Goal: Communication & Community: Share content

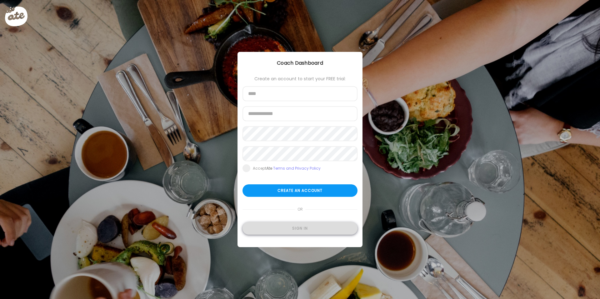
click at [298, 229] on div "Sign in" at bounding box center [300, 228] width 115 height 13
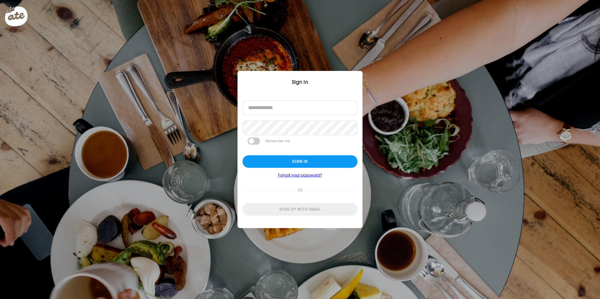
click at [263, 105] on label "Email address" at bounding box center [260, 102] width 25 height 5
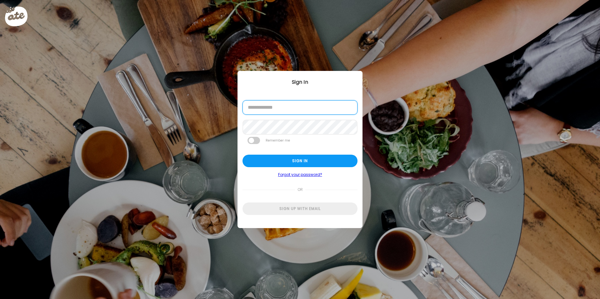
click at [264, 107] on input "email" at bounding box center [300, 107] width 115 height 14
type input "**********"
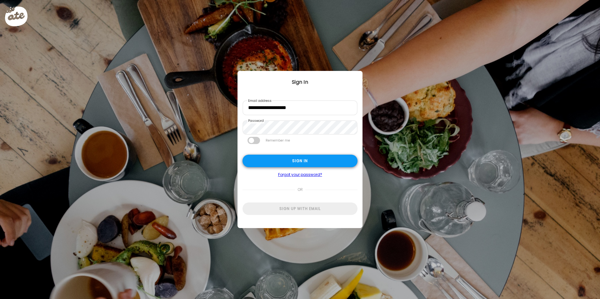
click at [283, 159] on div "Sign in" at bounding box center [300, 161] width 115 height 13
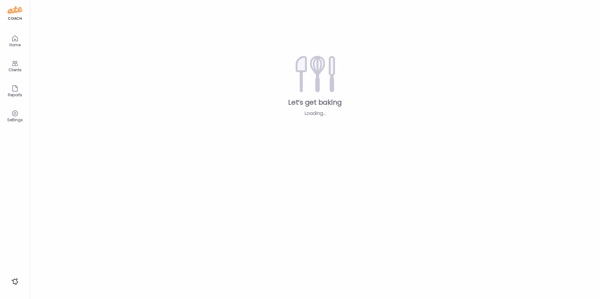
type input "**********"
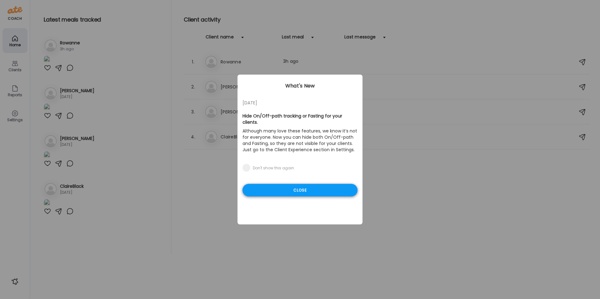
click at [299, 185] on div "Close" at bounding box center [300, 190] width 115 height 13
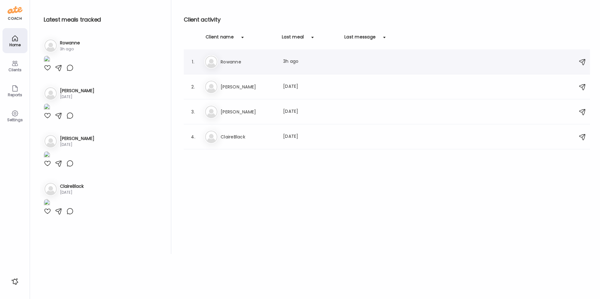
click at [240, 51] on div "1. Ro Rowanne Last meal: 3h ago" at bounding box center [387, 61] width 407 height 25
click at [242, 58] on div "Ro Rowanne Last meal: 3h ago" at bounding box center [388, 62] width 367 height 14
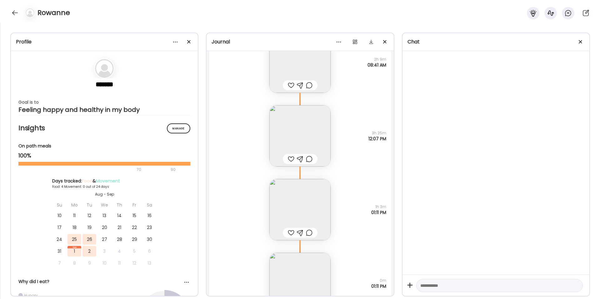
scroll to position [1723, 0]
click at [302, 136] on img at bounding box center [300, 136] width 61 height 61
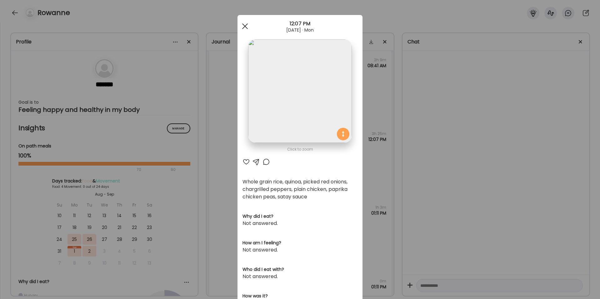
click at [245, 26] on div at bounding box center [245, 26] width 13 height 13
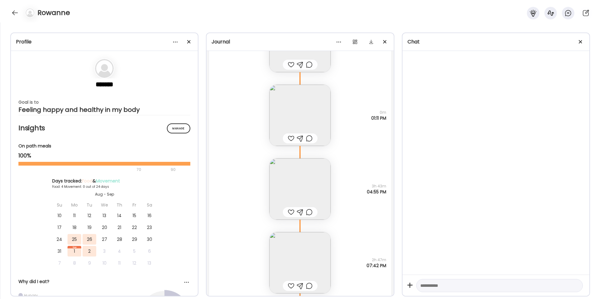
scroll to position [1902, 0]
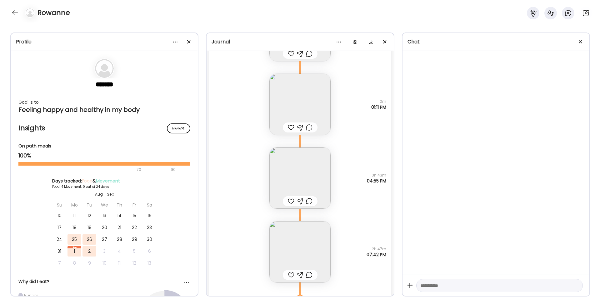
click at [299, 168] on img at bounding box center [300, 178] width 61 height 61
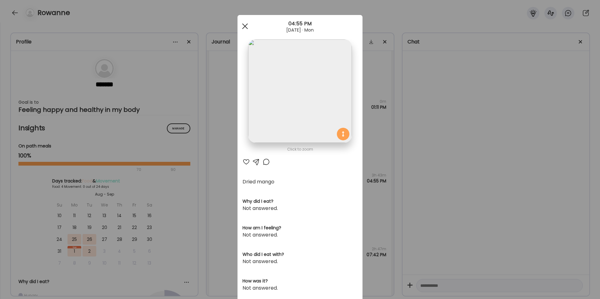
click at [245, 24] on span at bounding box center [245, 26] width 6 height 6
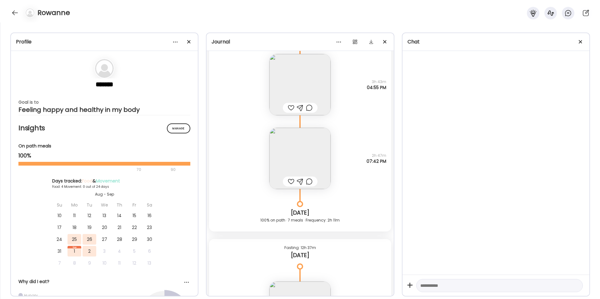
scroll to position [1996, 0]
click at [303, 154] on img at bounding box center [300, 158] width 61 height 61
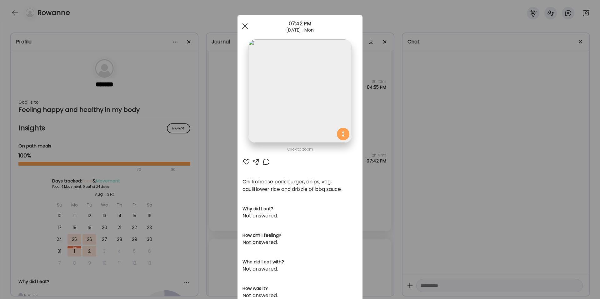
click at [242, 24] on div at bounding box center [245, 26] width 13 height 13
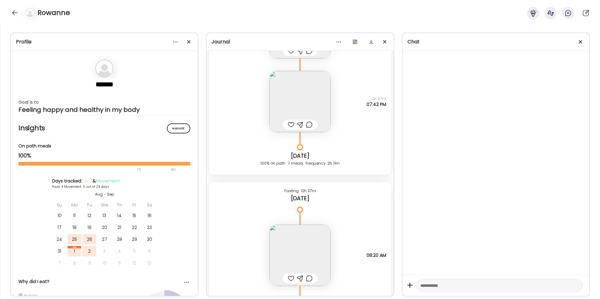
scroll to position [2095, 0]
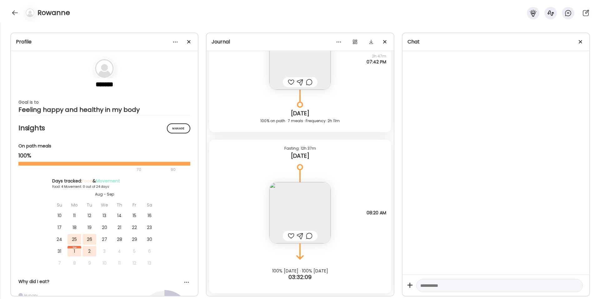
click at [301, 213] on img at bounding box center [300, 212] width 61 height 61
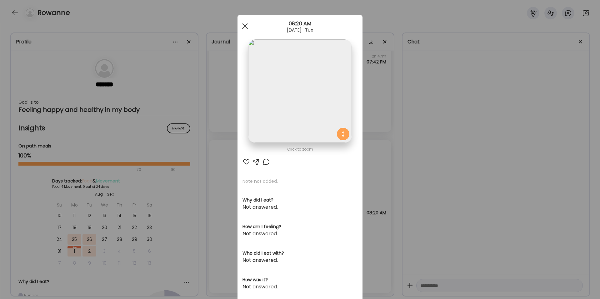
click at [241, 25] on div at bounding box center [245, 26] width 13 height 13
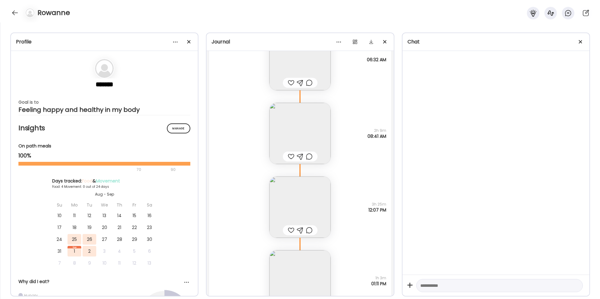
scroll to position [1645, 0]
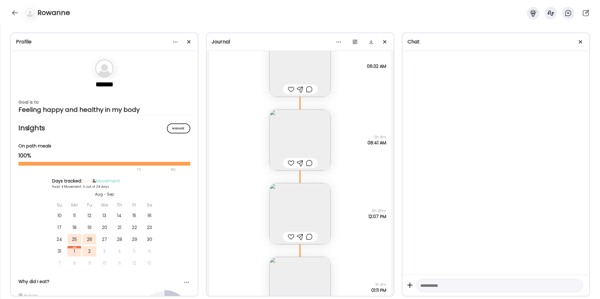
click at [304, 136] on img at bounding box center [300, 139] width 61 height 61
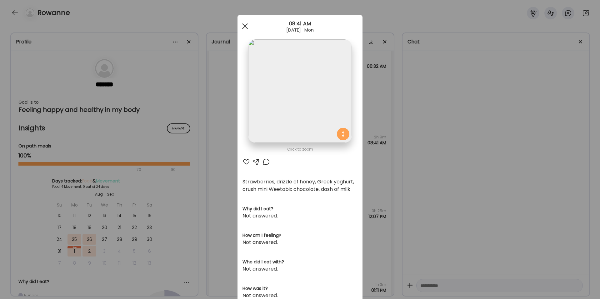
click at [242, 26] on span at bounding box center [245, 26] width 6 height 6
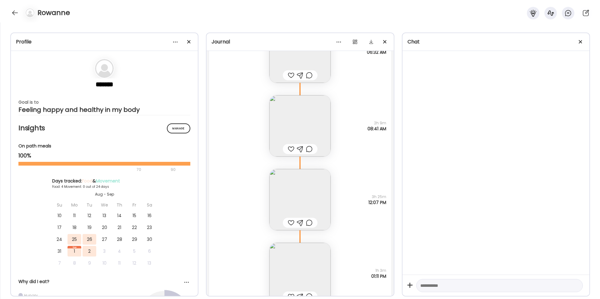
scroll to position [1660, 0]
click at [305, 115] on img at bounding box center [300, 125] width 61 height 61
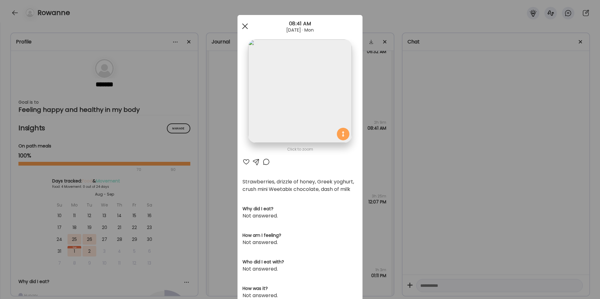
click at [245, 30] on div at bounding box center [245, 26] width 13 height 13
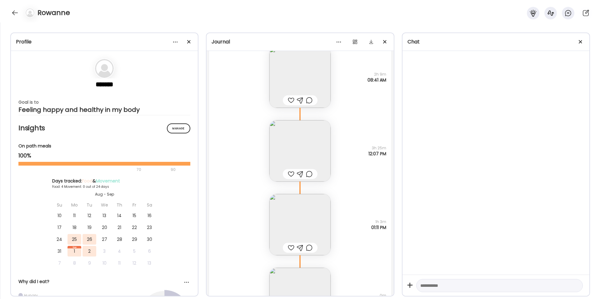
scroll to position [1715, 0]
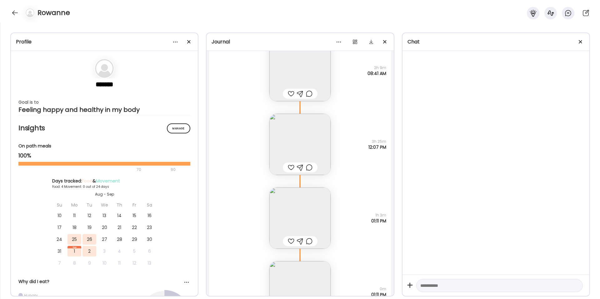
click at [303, 135] on img at bounding box center [300, 144] width 61 height 61
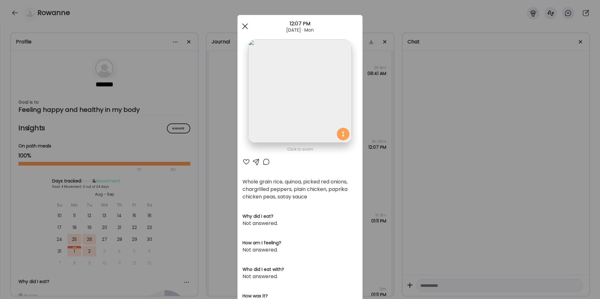
click at [246, 28] on div at bounding box center [245, 26] width 13 height 13
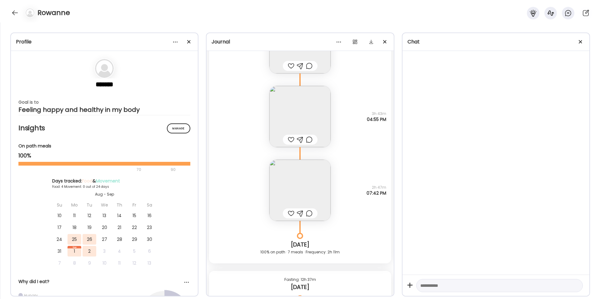
scroll to position [1965, 0]
click at [434, 284] on textarea at bounding box center [494, 286] width 147 height 8
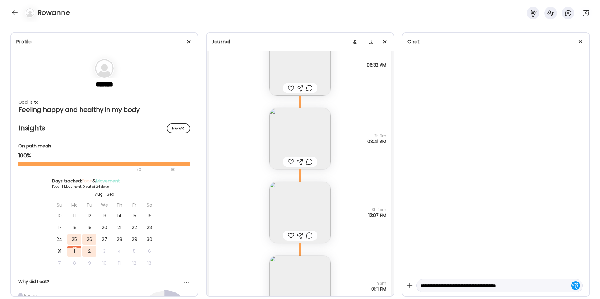
scroll to position [1645, 0]
click at [381, 201] on div "Whole grain rice, quinoa, picked red onions, chargrilled peppers, plain chicken…" at bounding box center [300, 208] width 182 height 74
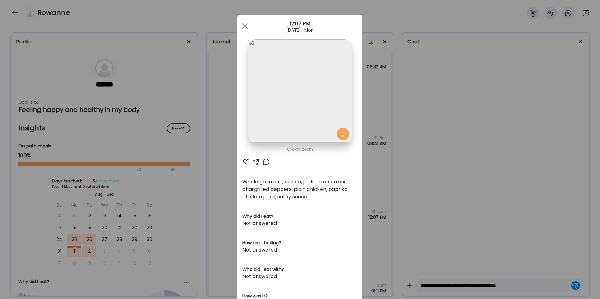
click at [485, 244] on div "Ate Coach Dashboard Wahoo! It’s official Take a moment to set up your Coach Pro…" at bounding box center [300, 149] width 600 height 299
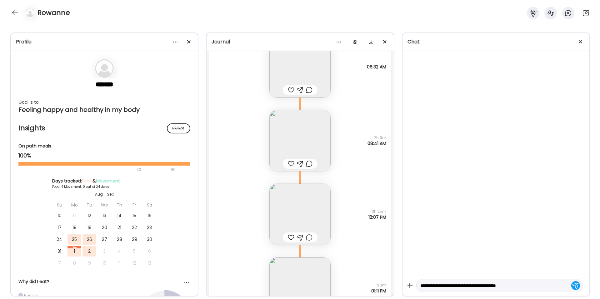
click at [532, 285] on textarea "**********" at bounding box center [494, 286] width 147 height 8
click at [301, 209] on img at bounding box center [300, 212] width 61 height 61
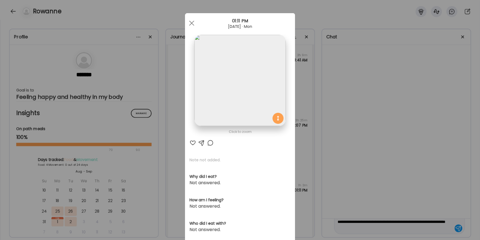
scroll to position [22, 0]
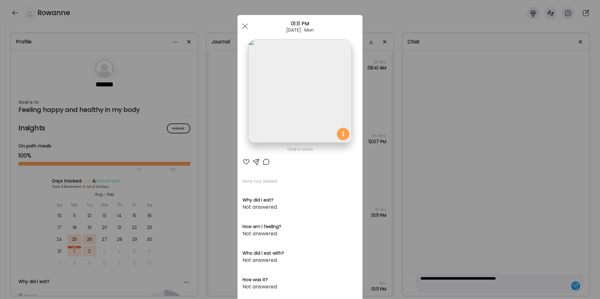
click at [281, 114] on img at bounding box center [300, 91] width 104 height 104
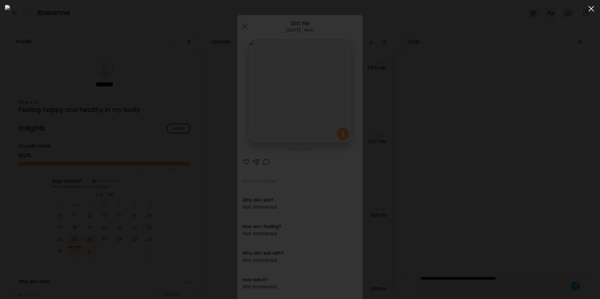
click at [588, 10] on div at bounding box center [591, 9] width 13 height 13
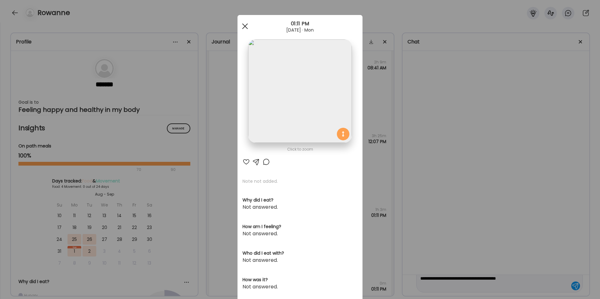
click at [245, 28] on span at bounding box center [245, 26] width 6 height 6
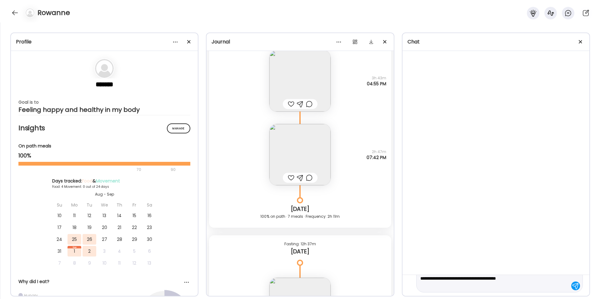
scroll to position [1996, 0]
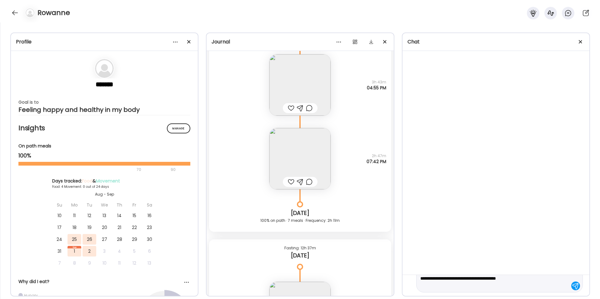
click at [522, 286] on textarea "**********" at bounding box center [494, 275] width 147 height 30
type textarea "**********"
